Goal: Check status: Check status

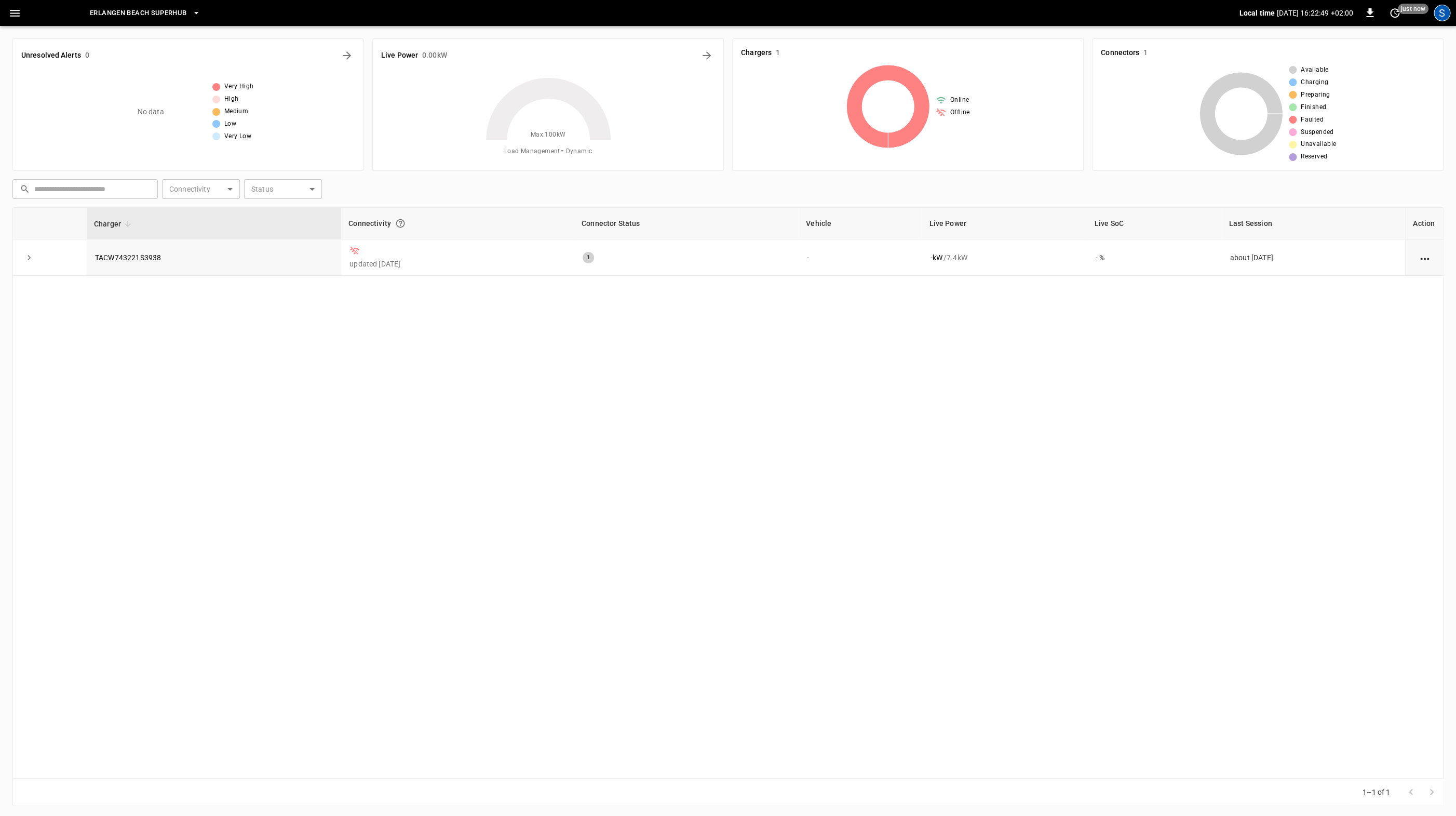
click at [1438, 16] on div "S" at bounding box center [1442, 13] width 16 height 16
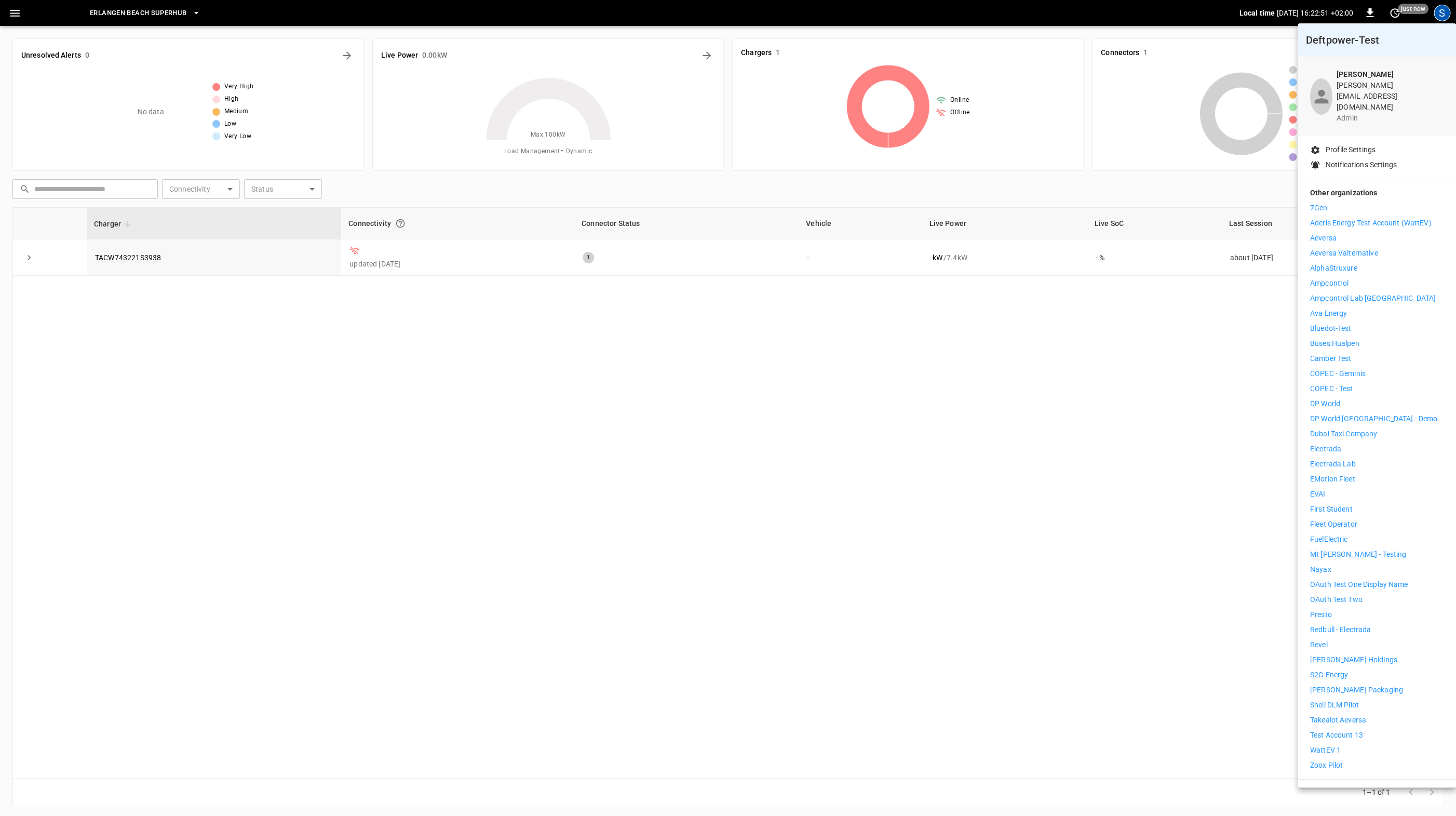
click at [1341, 745] on li "WattEV 1" at bounding box center [1377, 750] width 133 height 11
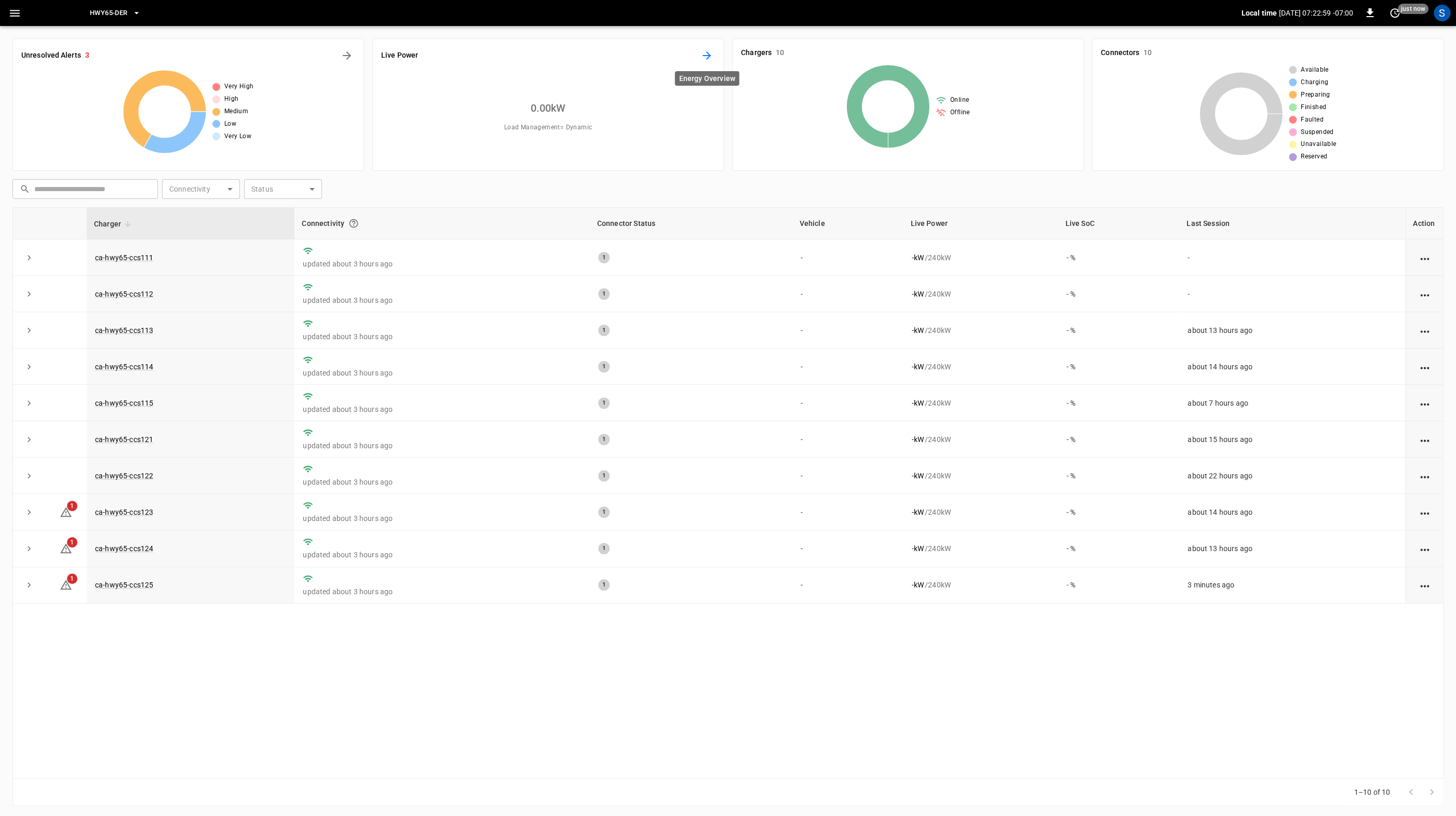
click at [708, 55] on icon "Energy Overview" at bounding box center [707, 55] width 9 height 9
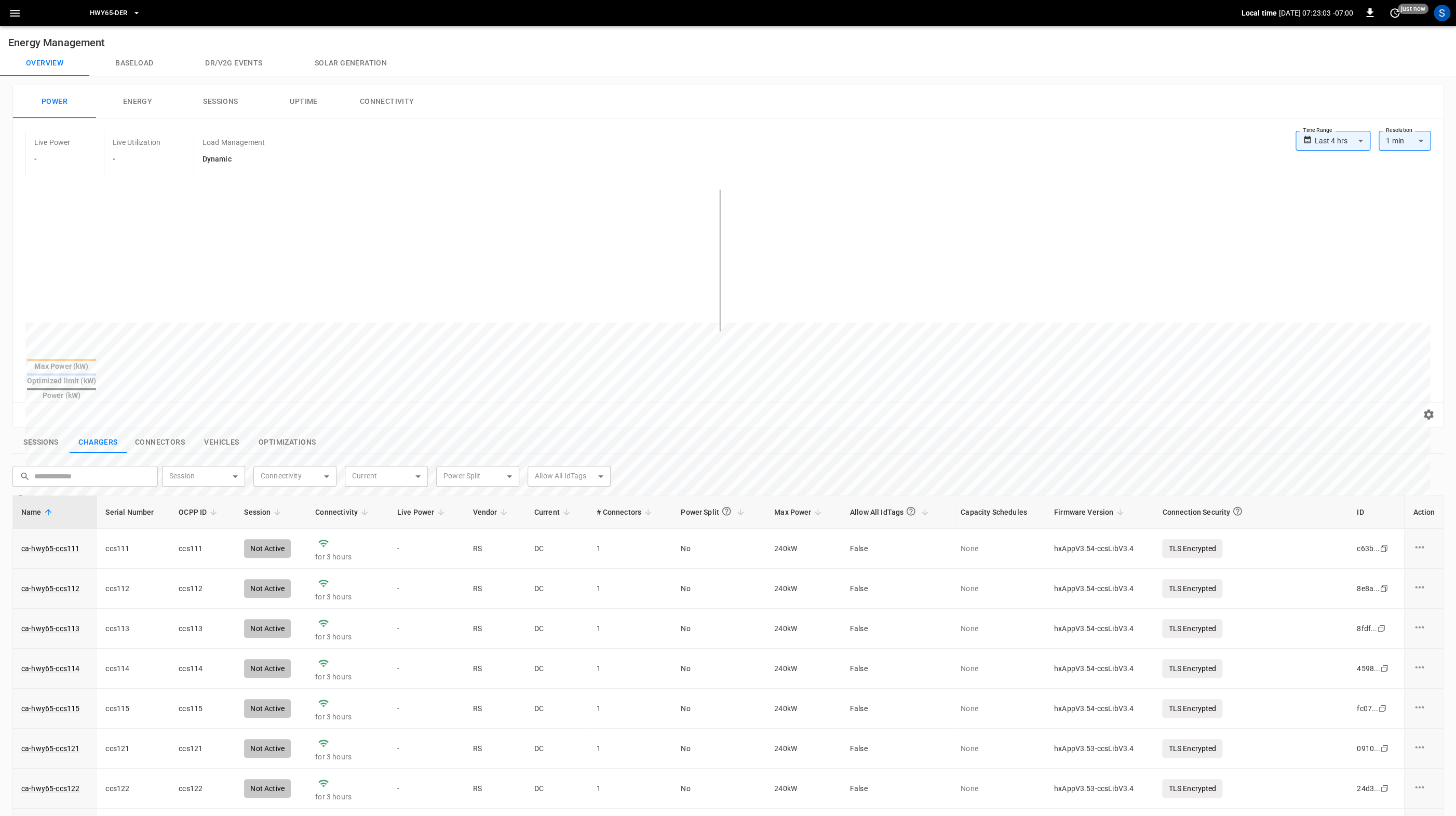
click at [114, 62] on button "Baseload" at bounding box center [135, 63] width 90 height 25
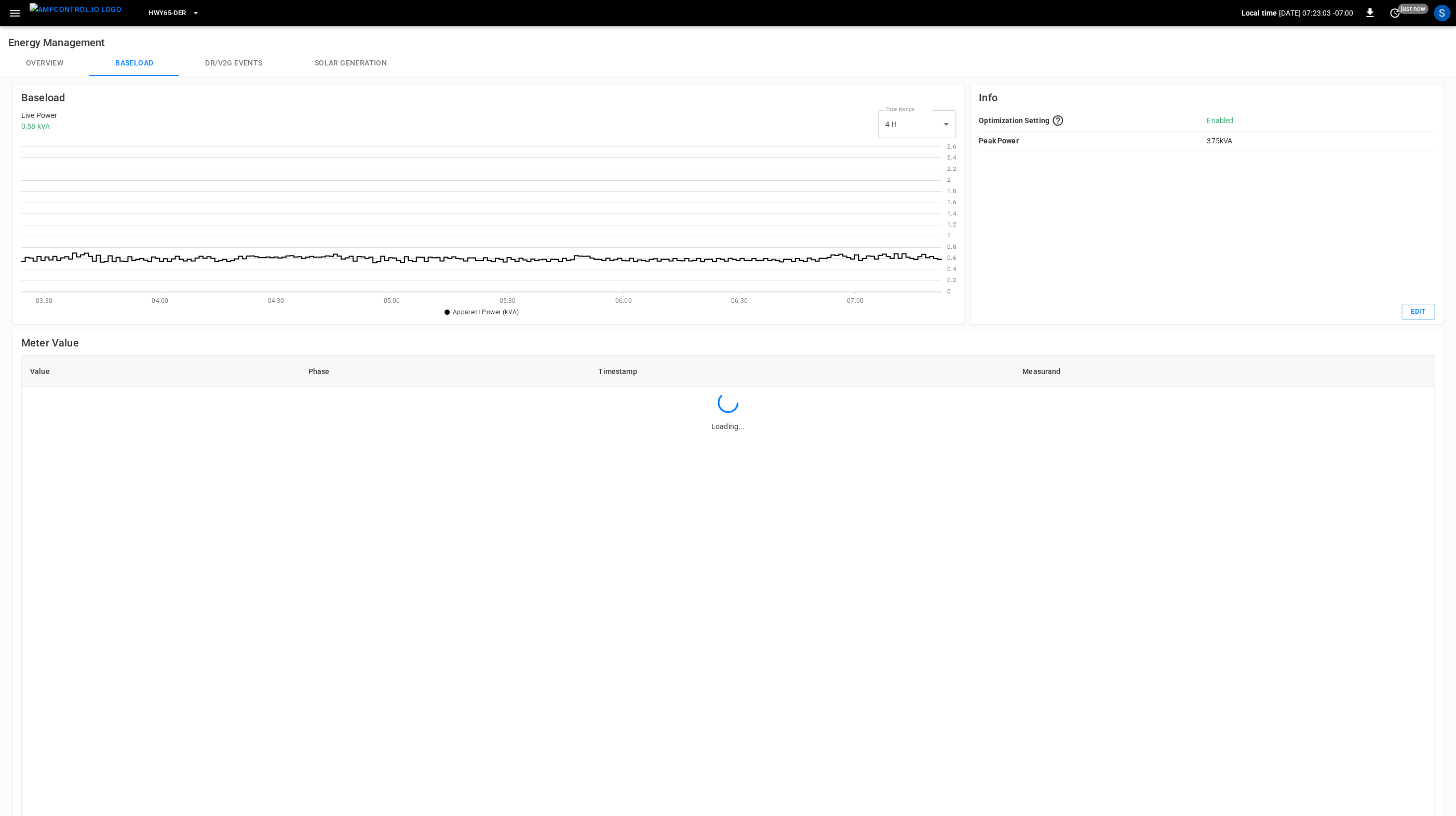
scroll to position [150, 920]
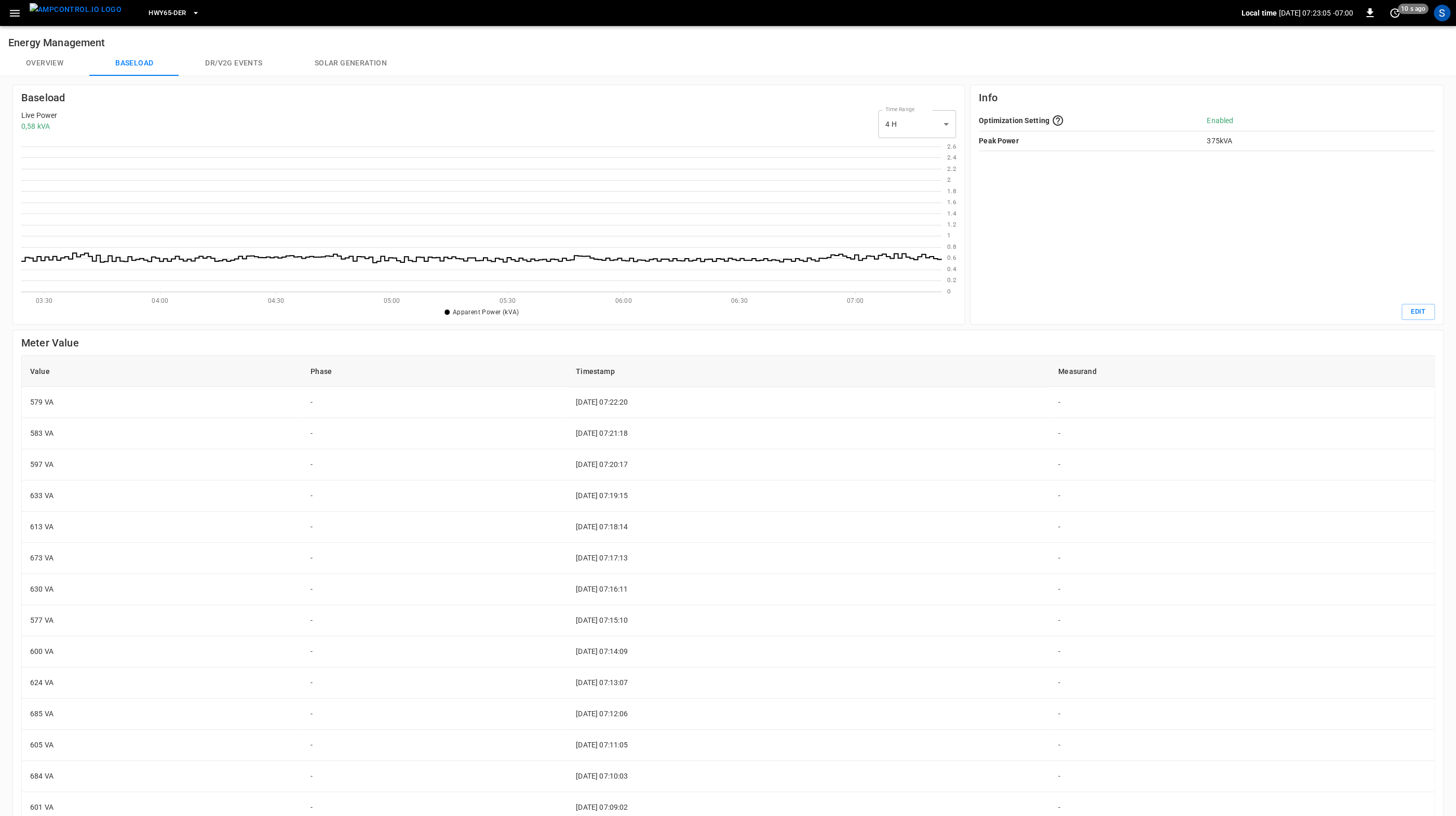
click at [921, 131] on body "HWY65-DER Local time 2025-09-12 07:23:05 -07:00 0 10 s ago S Energy Management …" at bounding box center [728, 484] width 1456 height 969
click at [909, 171] on li "24 H" at bounding box center [916, 169] width 78 height 17
type input "***"
